Goal: Information Seeking & Learning: Learn about a topic

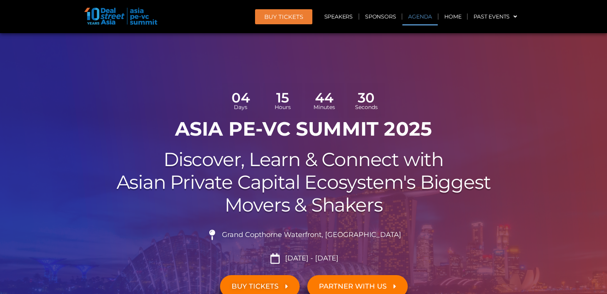
click at [420, 15] on link "Agenda" at bounding box center [419, 17] width 35 height 18
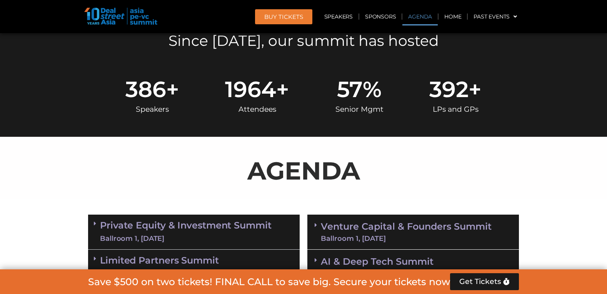
scroll to position [444, 0]
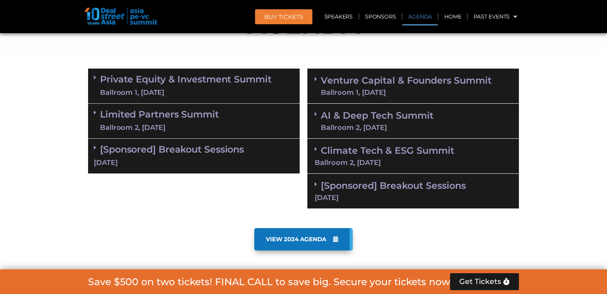
click at [246, 81] on link "Private Equity & Investment Summit Ballroom 1, 10 Sept" at bounding box center [186, 85] width 172 height 23
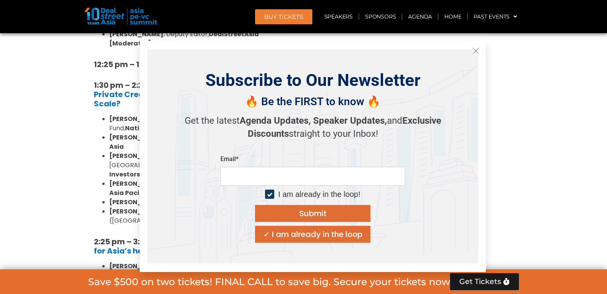
scroll to position [1313, 0]
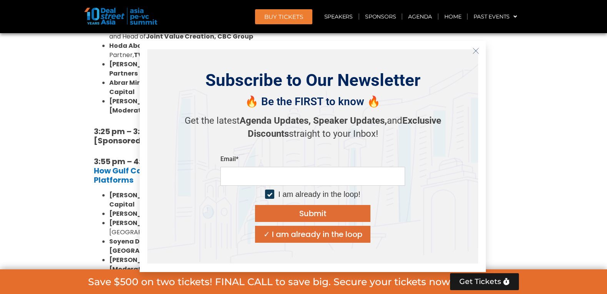
click at [476, 45] on button "Close" at bounding box center [476, 51] width 12 height 12
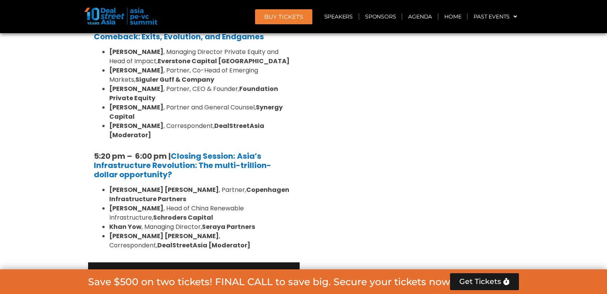
scroll to position [1626, 0]
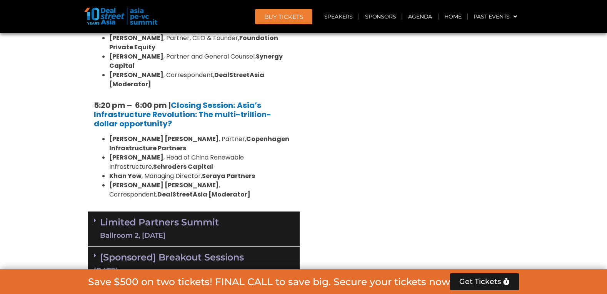
click at [191, 230] on div "Ballroom 2, [DATE]" at bounding box center [159, 235] width 119 height 10
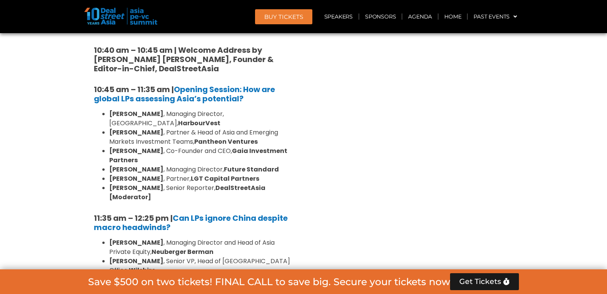
scroll to position [1856, 0]
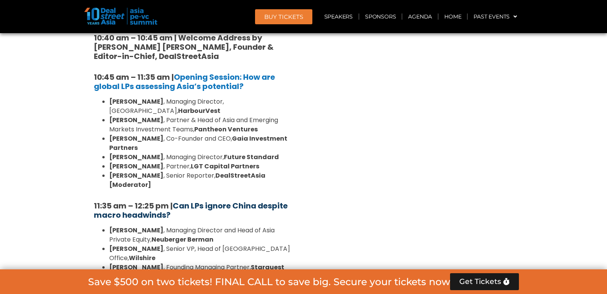
click at [189, 200] on b "Can LPs ignore China despite macro headwinds?" at bounding box center [191, 210] width 194 height 20
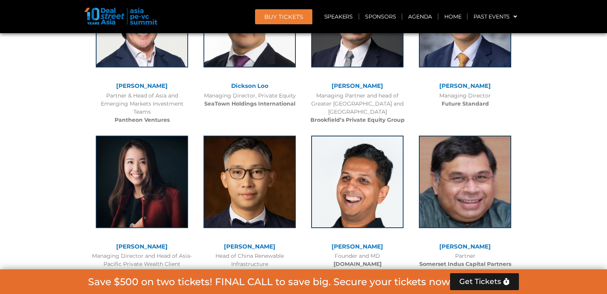
scroll to position [1856, 0]
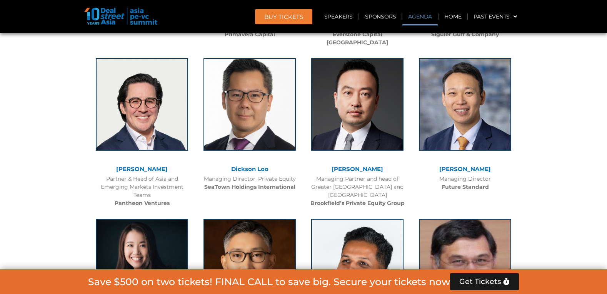
click at [421, 13] on link "Agenda" at bounding box center [419, 17] width 35 height 18
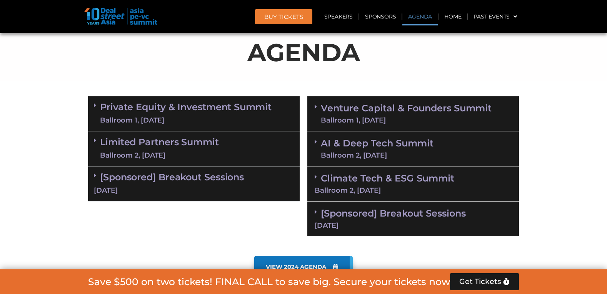
scroll to position [553, 0]
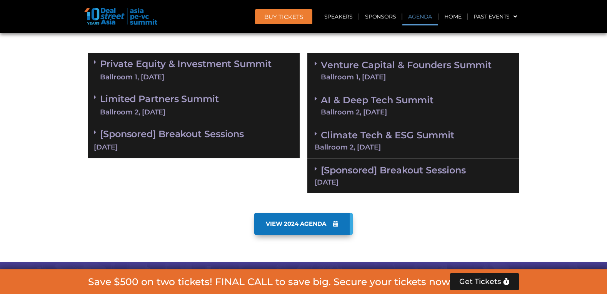
click at [215, 110] on div "Ballroom 2, [DATE]" at bounding box center [159, 112] width 119 height 10
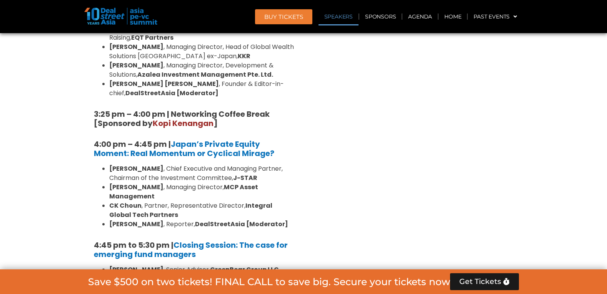
scroll to position [1165, 0]
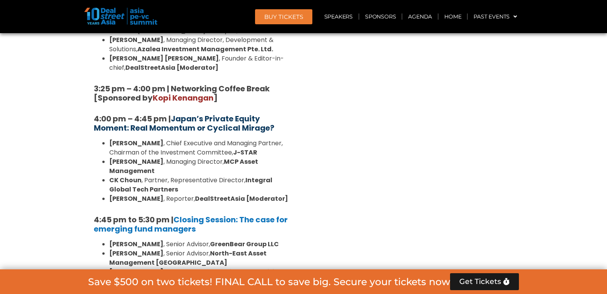
click at [195, 113] on b "Japan’s Private Equity Moment: Real Momentum or Cyclical Mirage?" at bounding box center [184, 123] width 180 height 20
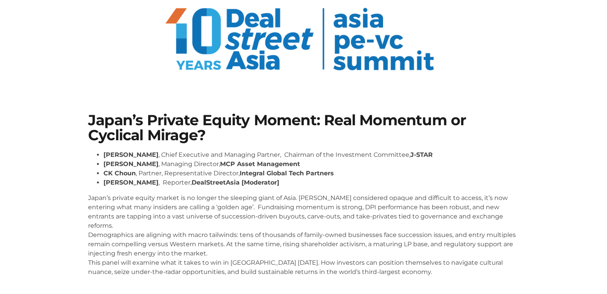
scroll to position [62, 0]
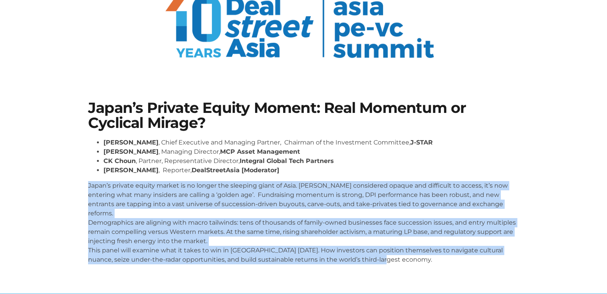
drag, startPoint x: 81, startPoint y: 185, endPoint x: 444, endPoint y: 260, distance: 370.4
click at [444, 260] on section "Japan’s Private Equity Moment: Real Momentum or Cyclical Mirage? [PERSON_NAME] …" at bounding box center [303, 185] width 607 height 216
copy p "Japan’s private equity market is no longer the sleeping giant of Asia. [PERSON_…"
